Goal: Information Seeking & Learning: Understand process/instructions

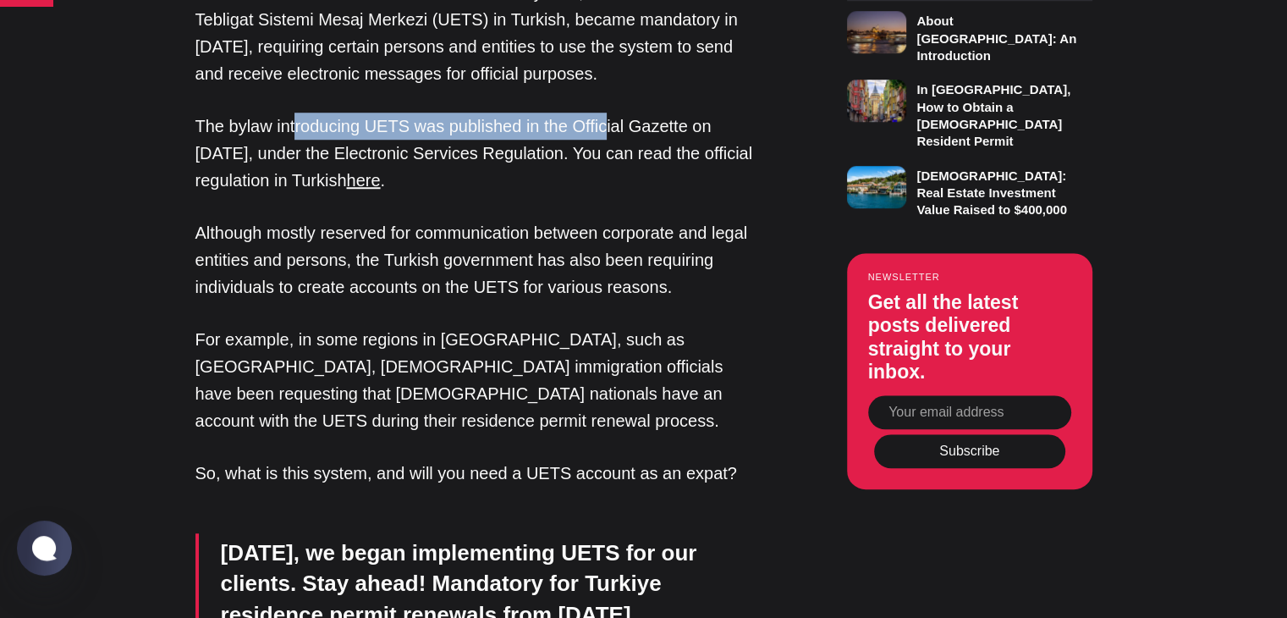
drag, startPoint x: 295, startPoint y: 119, endPoint x: 590, endPoint y: 136, distance: 295.9
click at [599, 130] on p "The bylaw introducing UETS was published in the Official Gazette on [DATE], und…" at bounding box center [479, 153] width 567 height 81
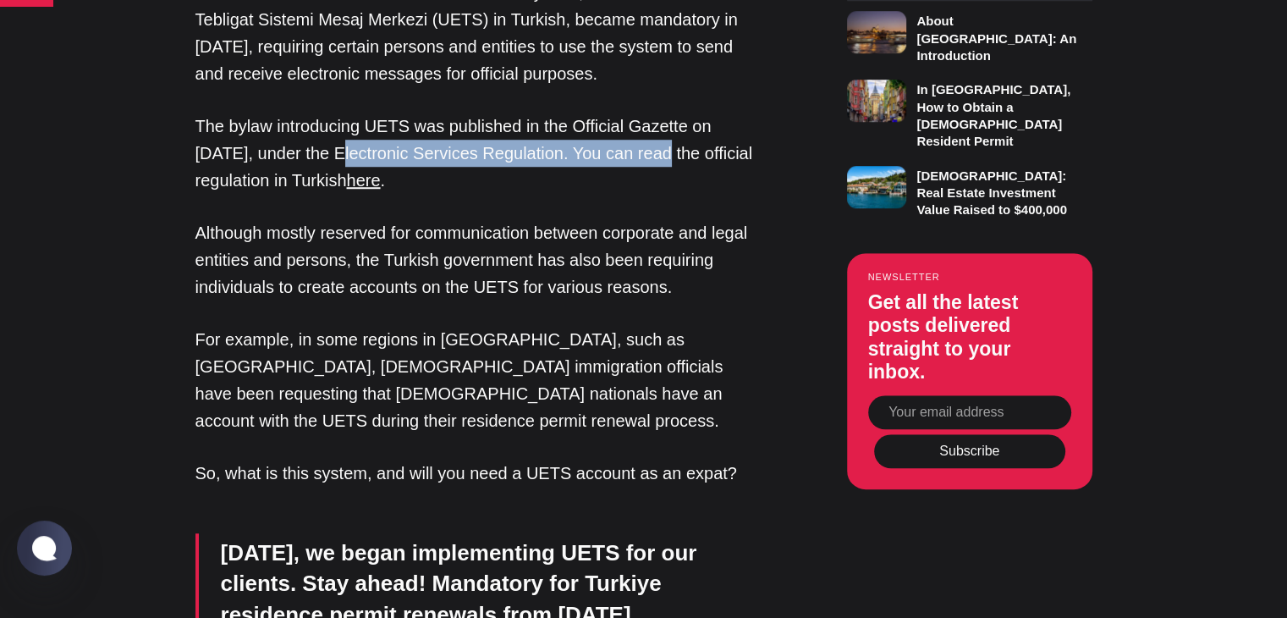
drag, startPoint x: 351, startPoint y: 152, endPoint x: 664, endPoint y: 153, distance: 313.2
click at [664, 153] on p "The bylaw introducing UETS was published in the Official Gazette on [DATE], und…" at bounding box center [479, 153] width 567 height 81
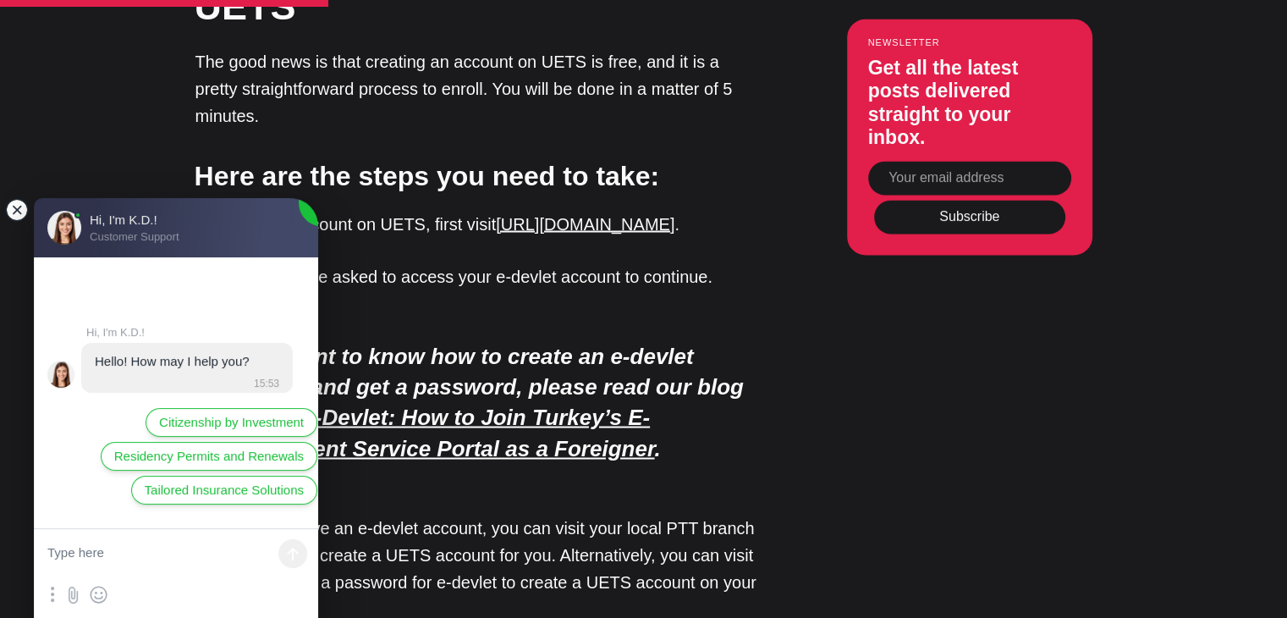
click at [14, 208] on jdiv at bounding box center [17, 210] width 24 height 24
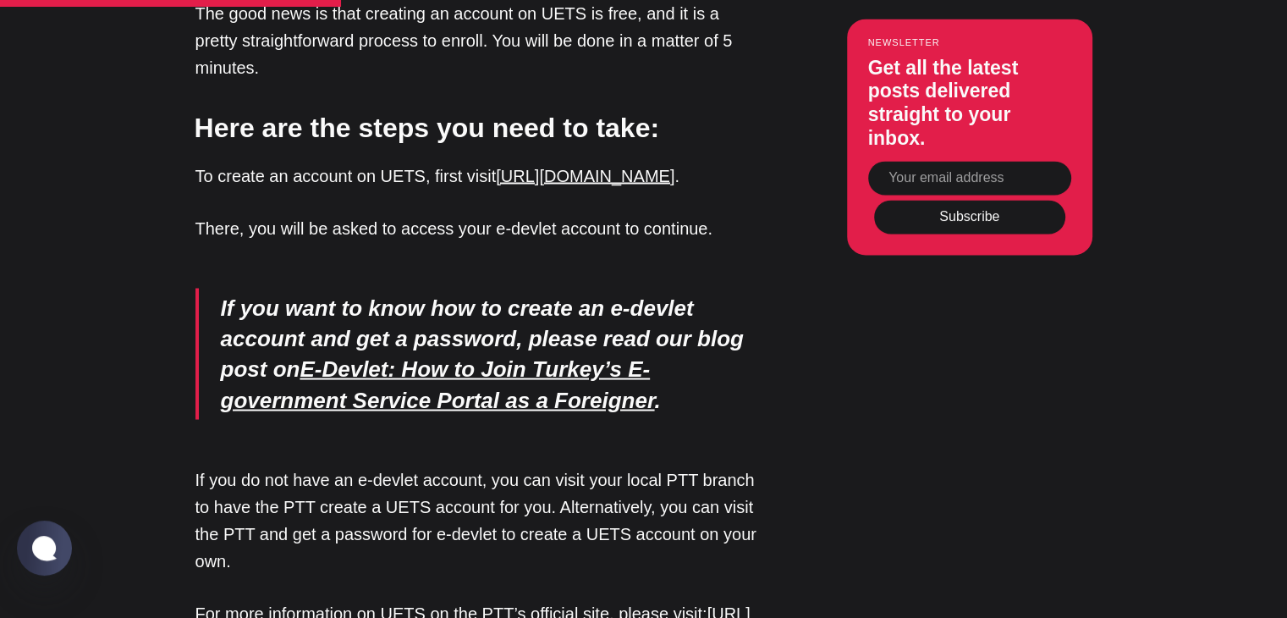
scroll to position [3047, 0]
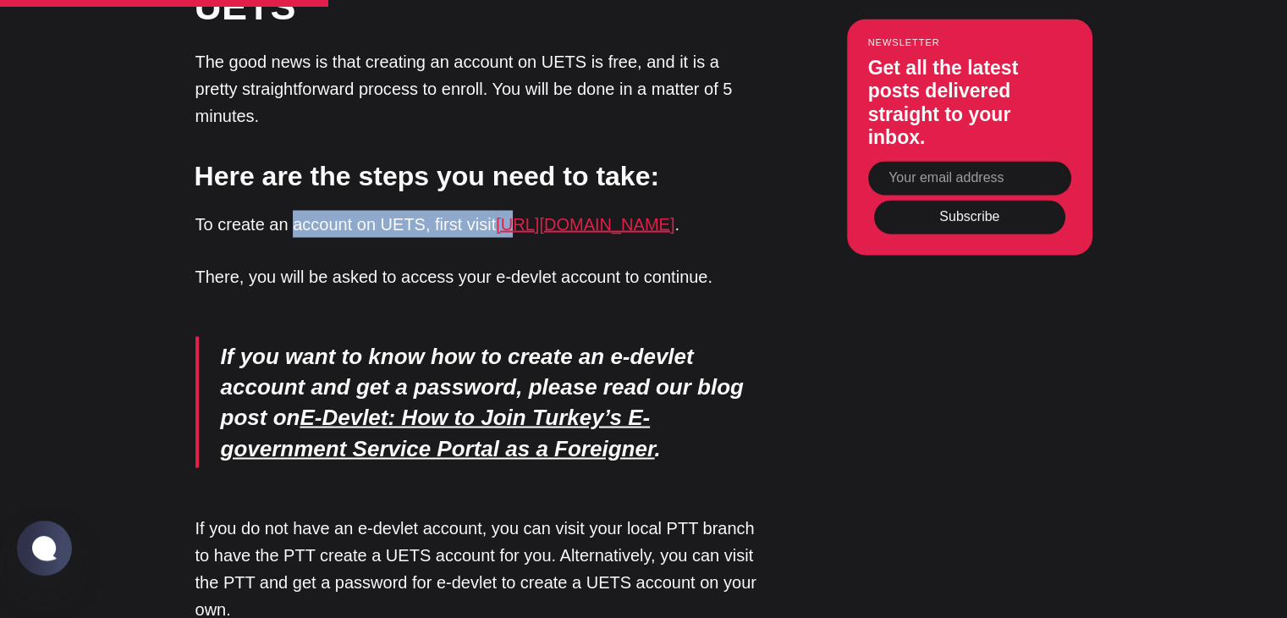
drag, startPoint x: 356, startPoint y: 170, endPoint x: 510, endPoint y: 168, distance: 154.9
click at [505, 210] on p "To create an account on UETS, first visit [URL][DOMAIN_NAME] ." at bounding box center [479, 223] width 567 height 27
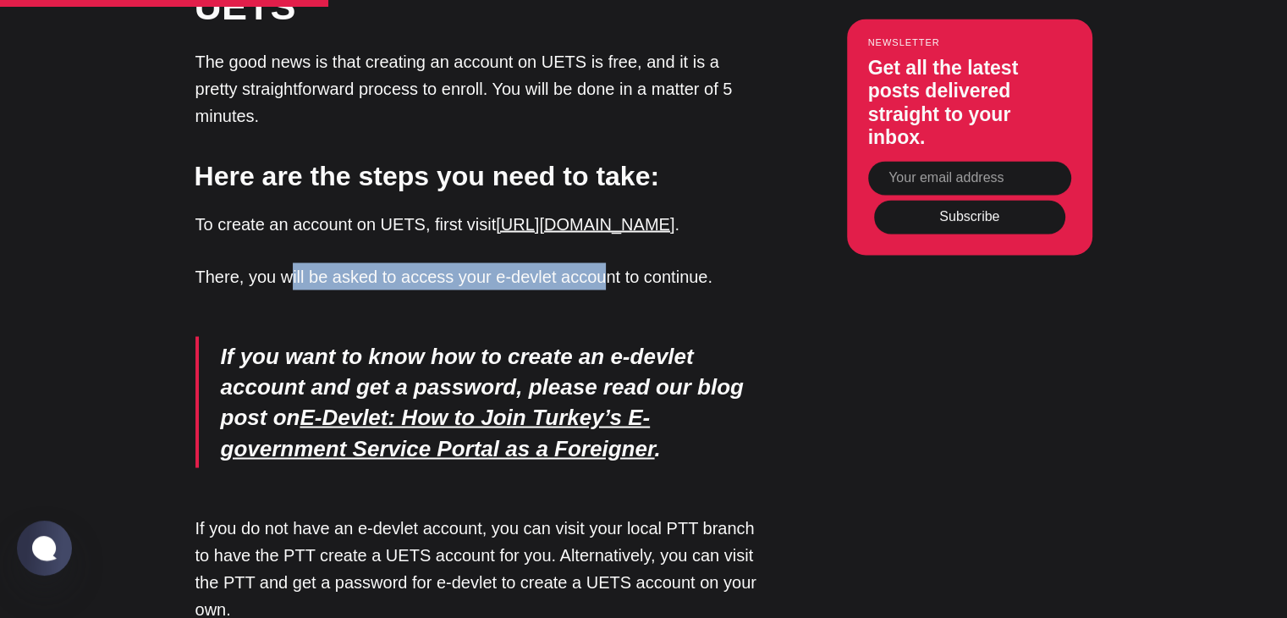
drag, startPoint x: 295, startPoint y: 223, endPoint x: 599, endPoint y: 223, distance: 304.7
click at [599, 262] on p "There, you will be asked to access your e-devlet account to continue." at bounding box center [479, 275] width 567 height 27
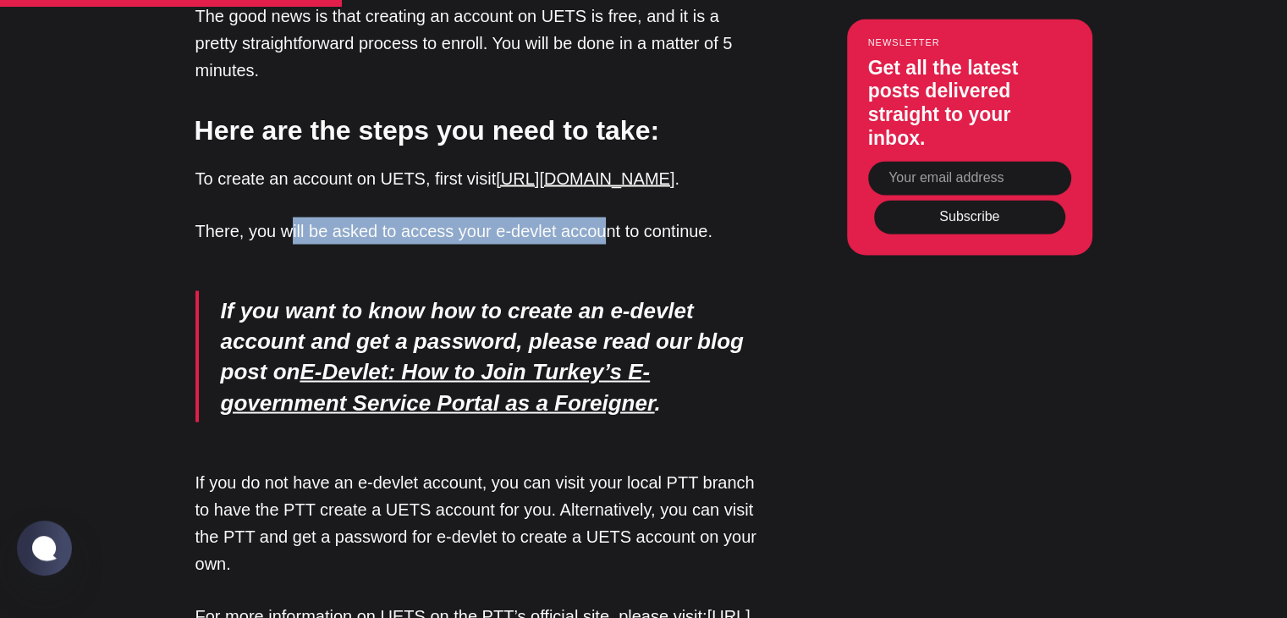
scroll to position [3132, 0]
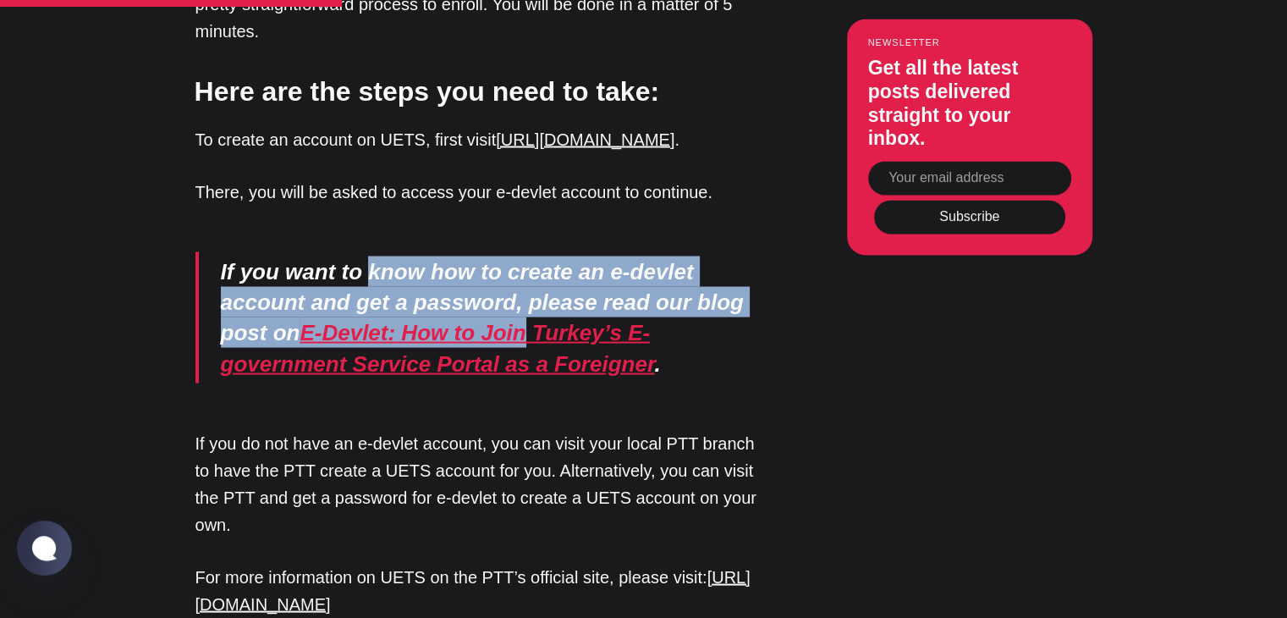
drag, startPoint x: 367, startPoint y: 223, endPoint x: 525, endPoint y: 290, distance: 171.4
click at [522, 289] on blockquote "If you want to know how to create an e-devlet account and get a password, pleas…" at bounding box center [479, 317] width 567 height 132
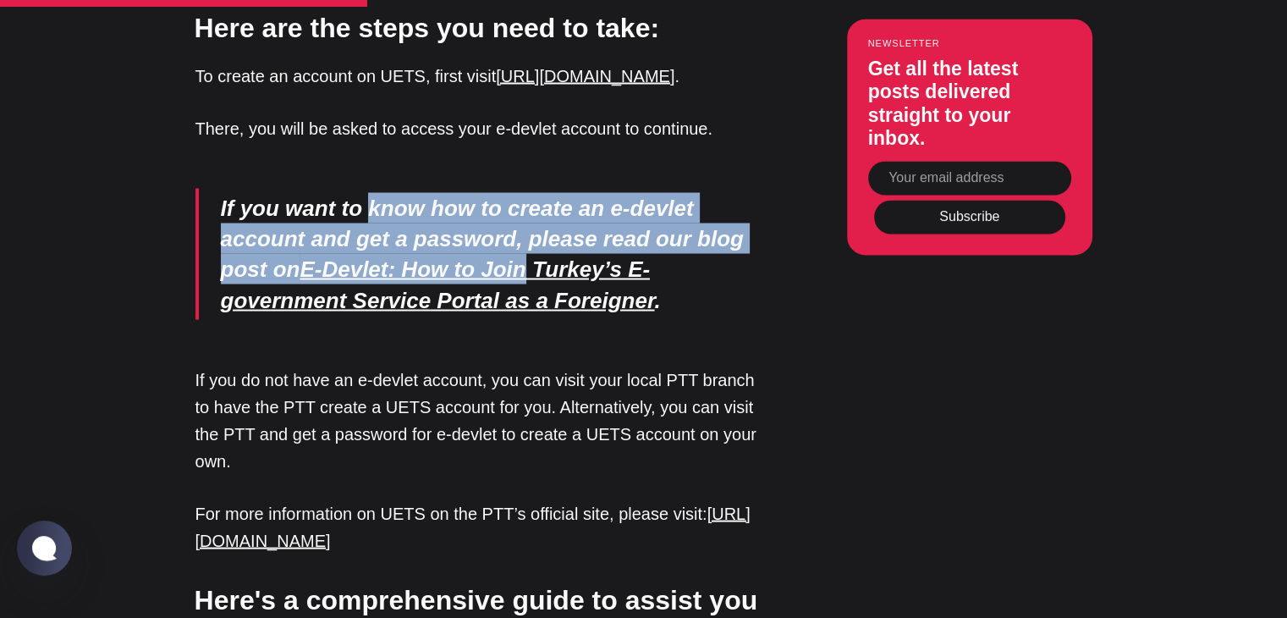
scroll to position [3301, 0]
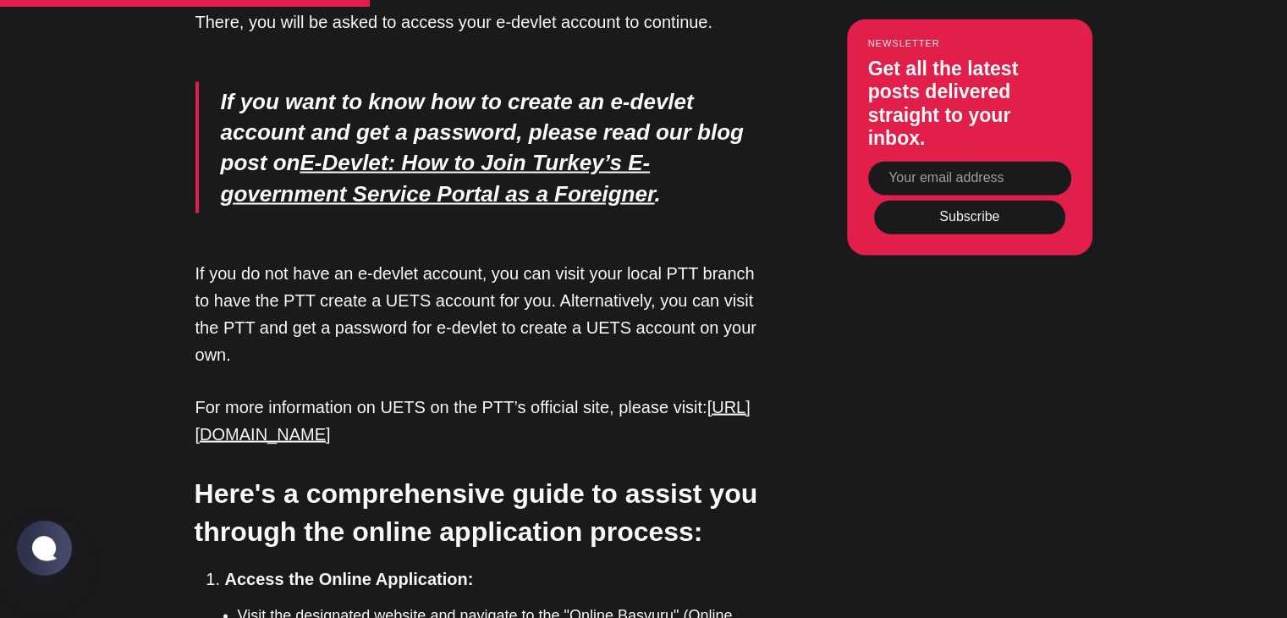
click at [265, 311] on p "If you do not have an e-devlet account, you can visit your local PTT branch to …" at bounding box center [479, 314] width 567 height 108
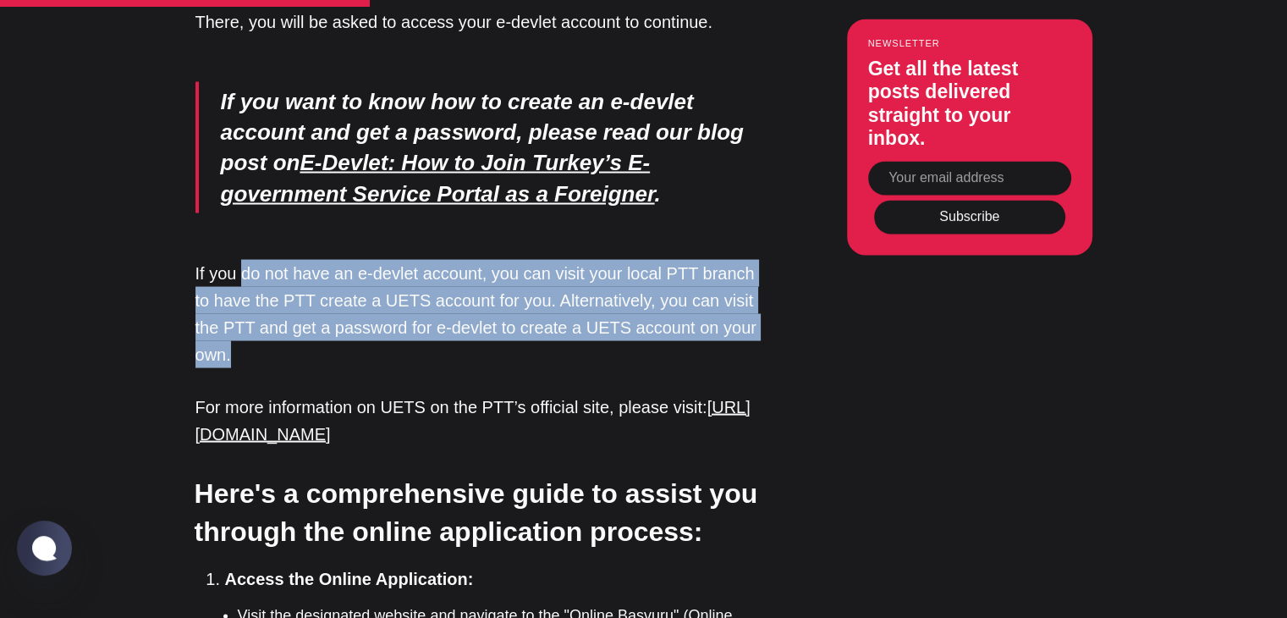
drag, startPoint x: 254, startPoint y: 313, endPoint x: 241, endPoint y: 223, distance: 90.6
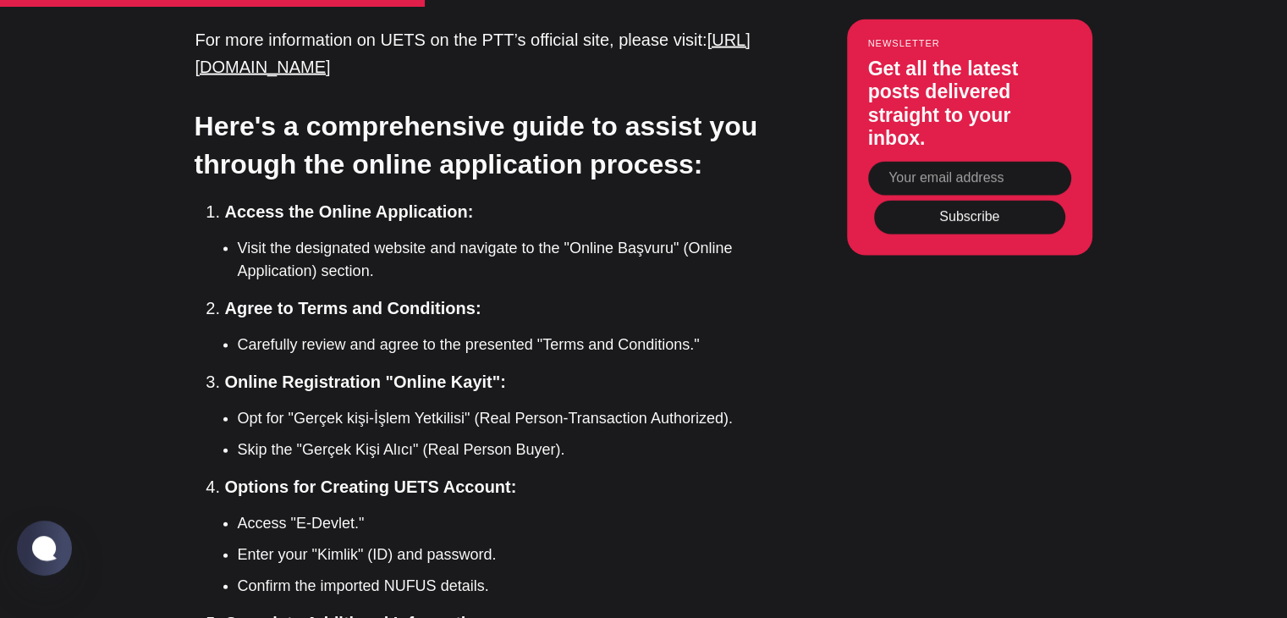
scroll to position [3640, 0]
